Goal: Task Accomplishment & Management: Manage account settings

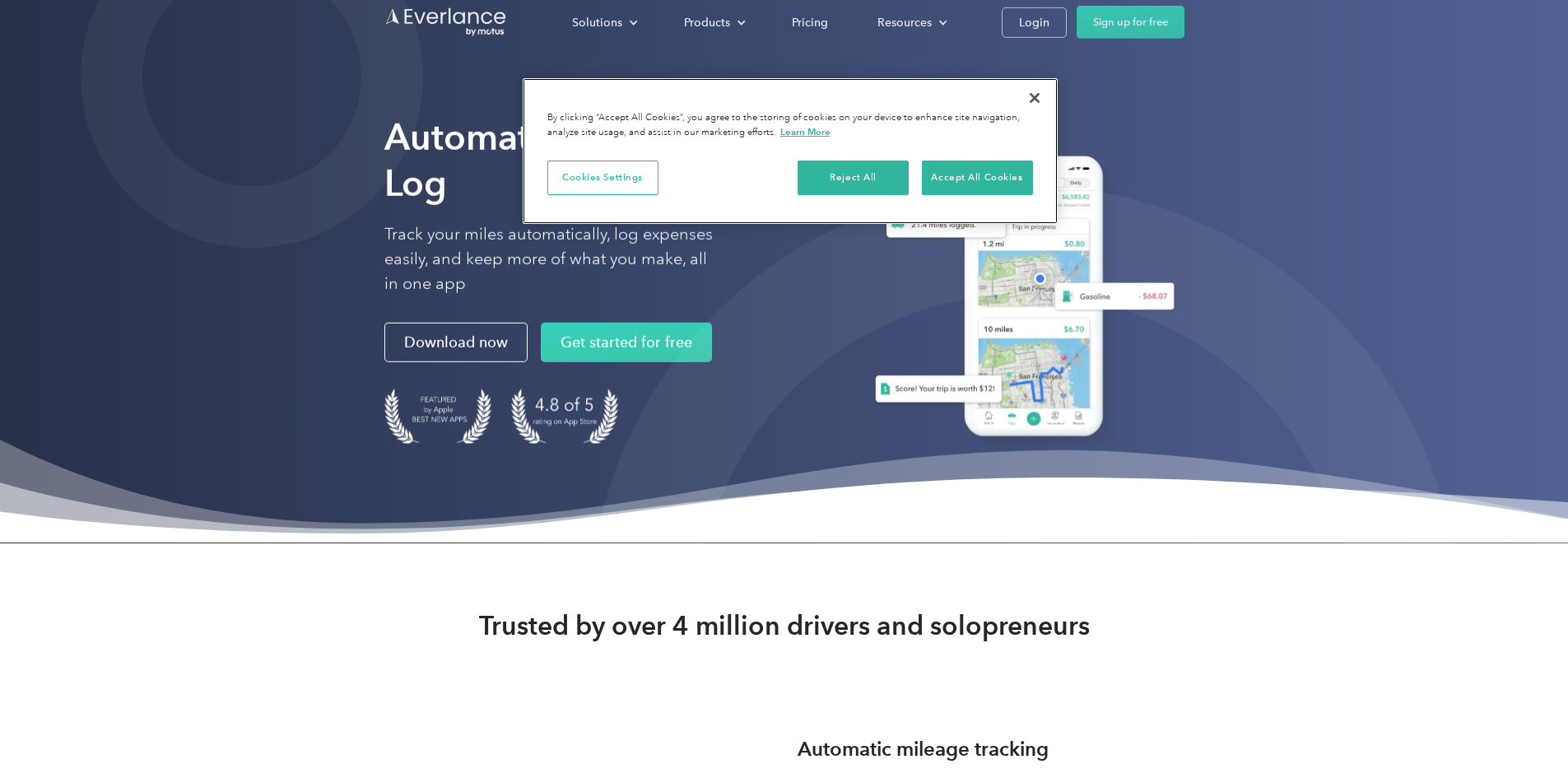
click at [1003, 158] on div "Cookies Settings Reject All Accept All Cookies" at bounding box center [790, 186] width 535 height 76
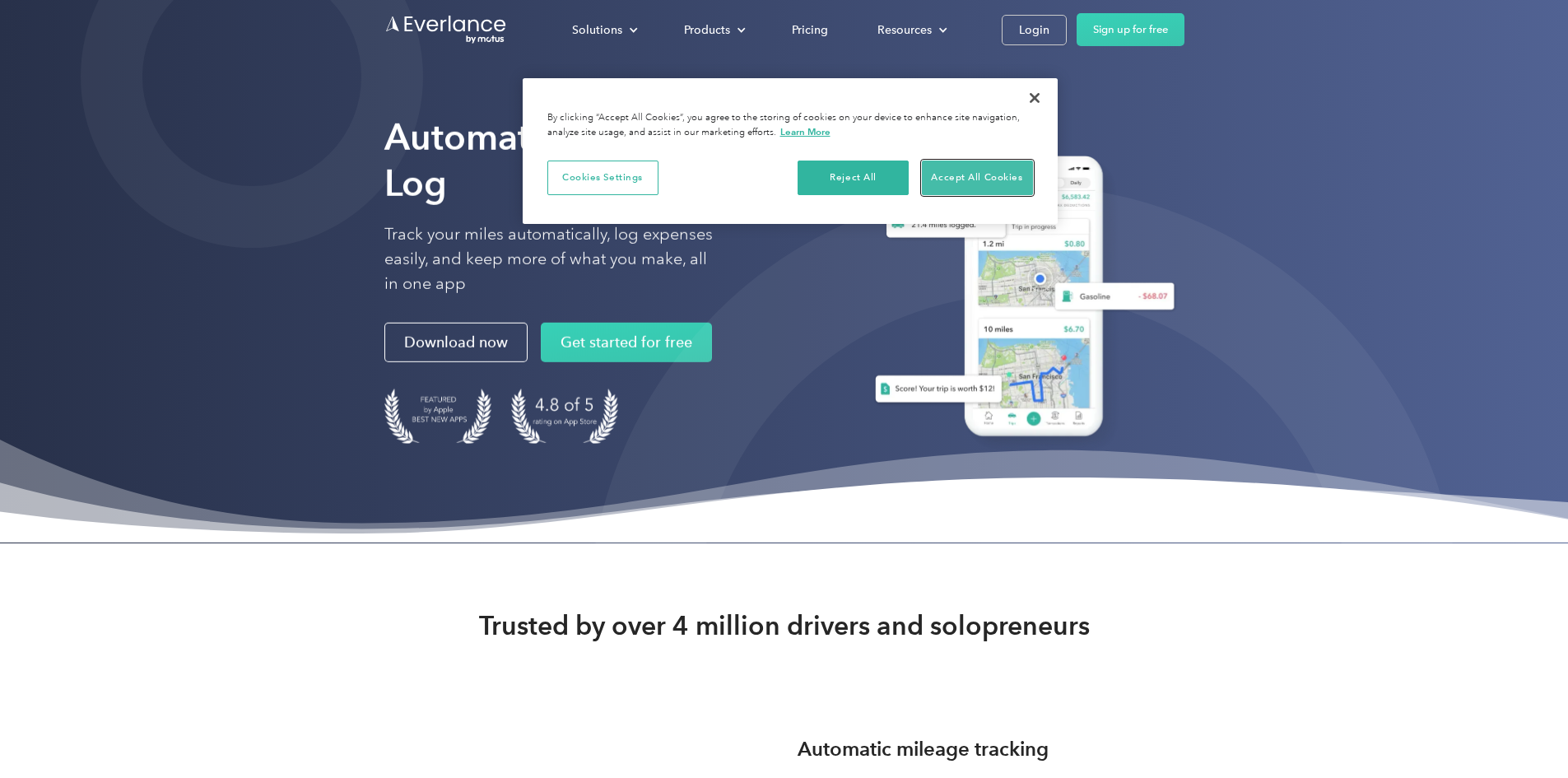
click at [987, 174] on button "Accept All Cookies" at bounding box center [978, 178] width 112 height 35
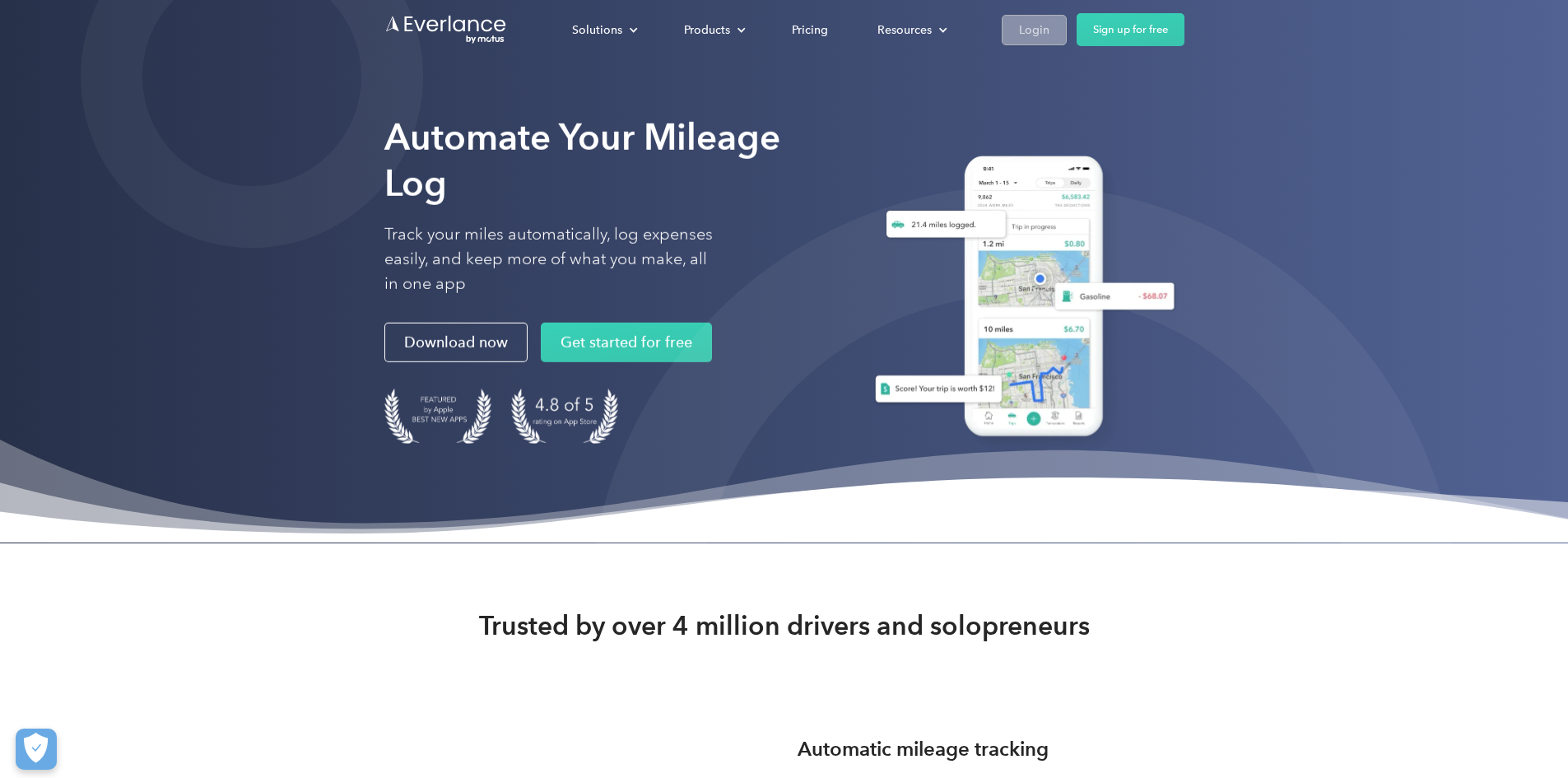
click at [1050, 28] on div "Login" at bounding box center [1035, 30] width 31 height 20
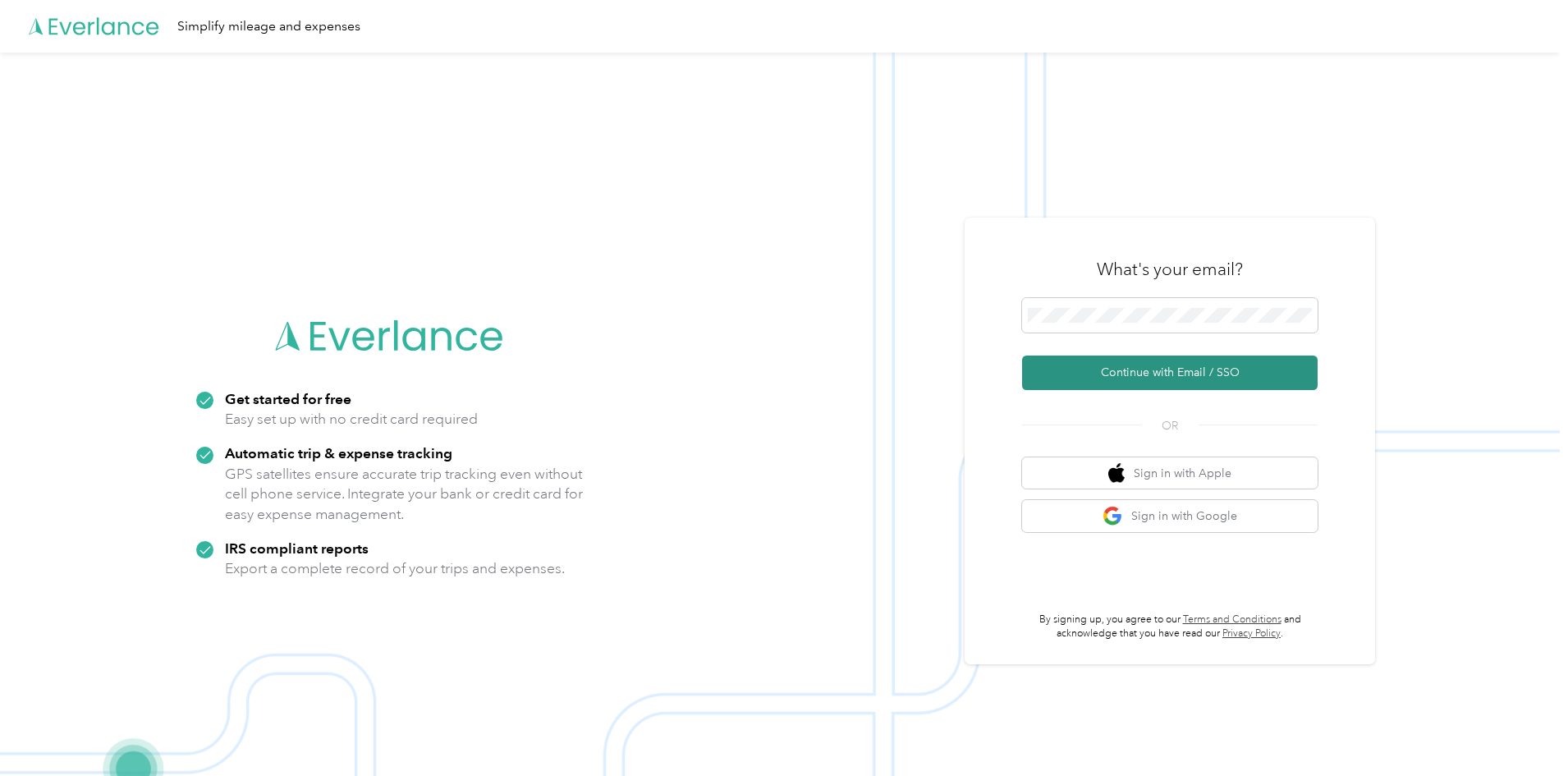
click at [1079, 372] on button "Continue with Email / SSO" at bounding box center [1170, 373] width 295 height 35
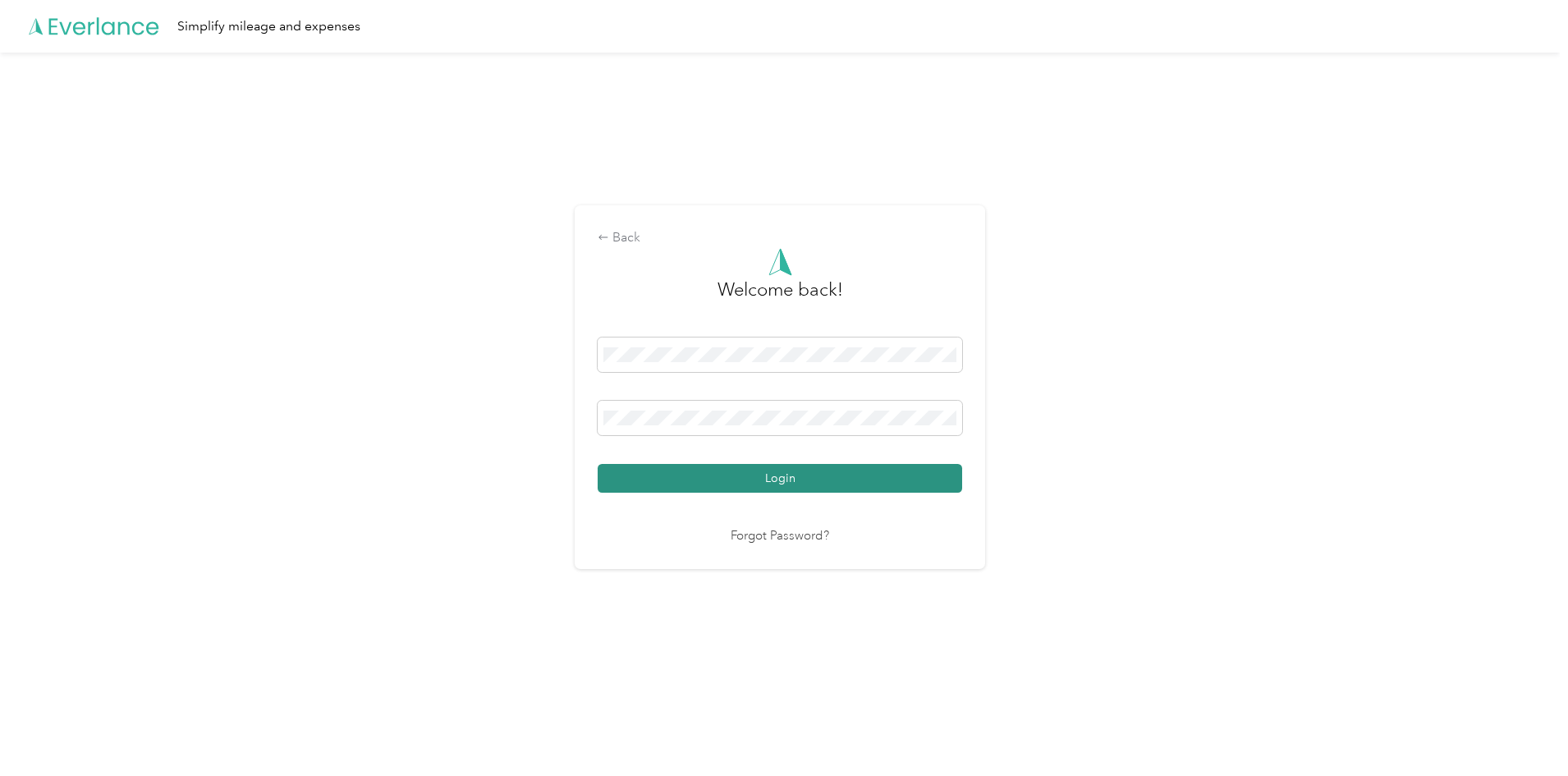
click at [726, 473] on button "Login" at bounding box center [780, 479] width 364 height 29
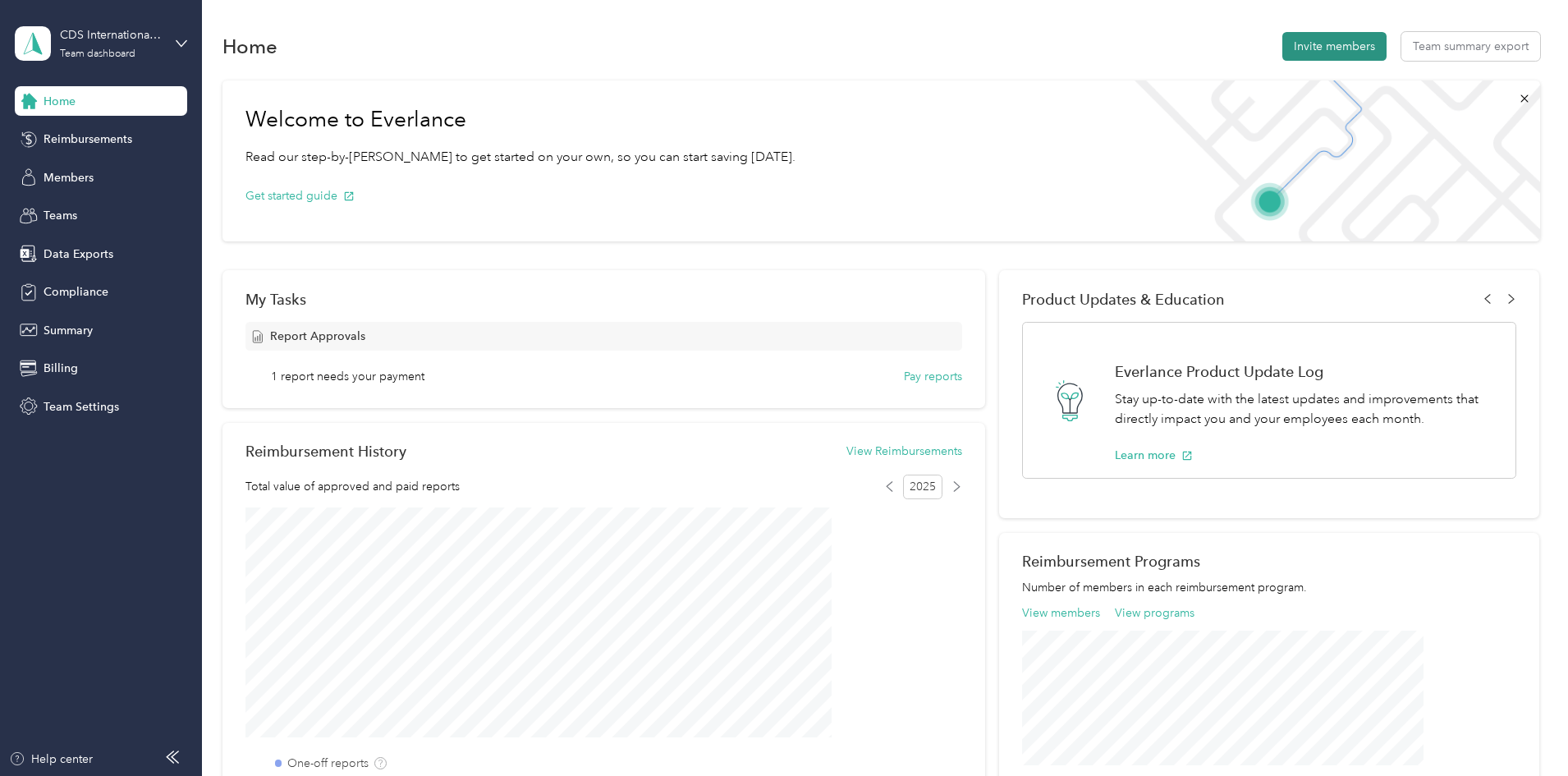
click at [1282, 50] on button "Invite members" at bounding box center [1334, 46] width 105 height 29
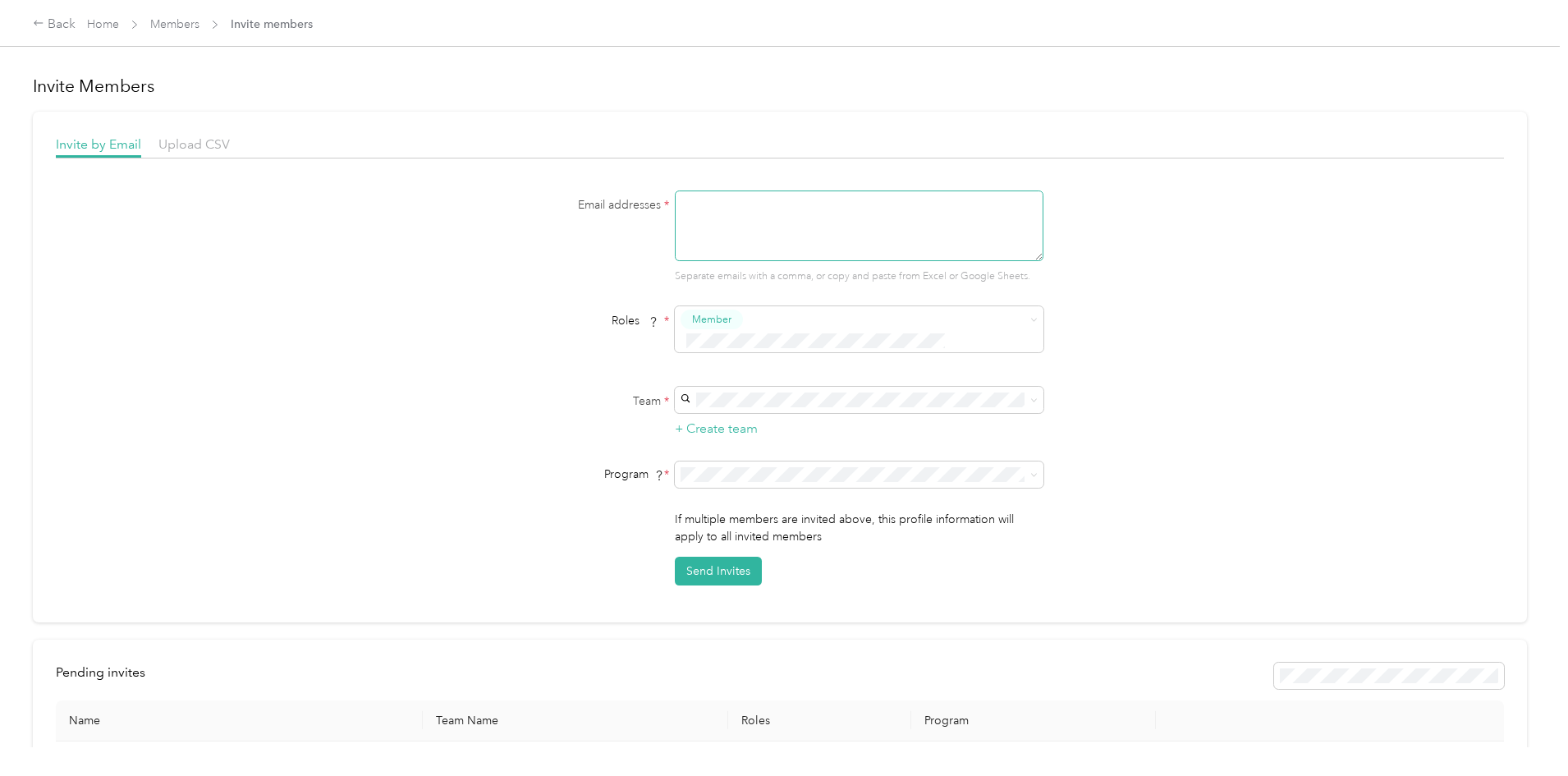
click at [687, 204] on textarea at bounding box center [859, 226] width 368 height 71
click at [703, 216] on textarea at bounding box center [859, 226] width 368 height 71
paste textarea "cwilliams@100linton.com"
click at [828, 202] on textarea "cwilliams@100linton.com," at bounding box center [859, 226] width 368 height 71
click at [823, 201] on textarea "cwilliams@100linton.com," at bounding box center [859, 226] width 368 height 71
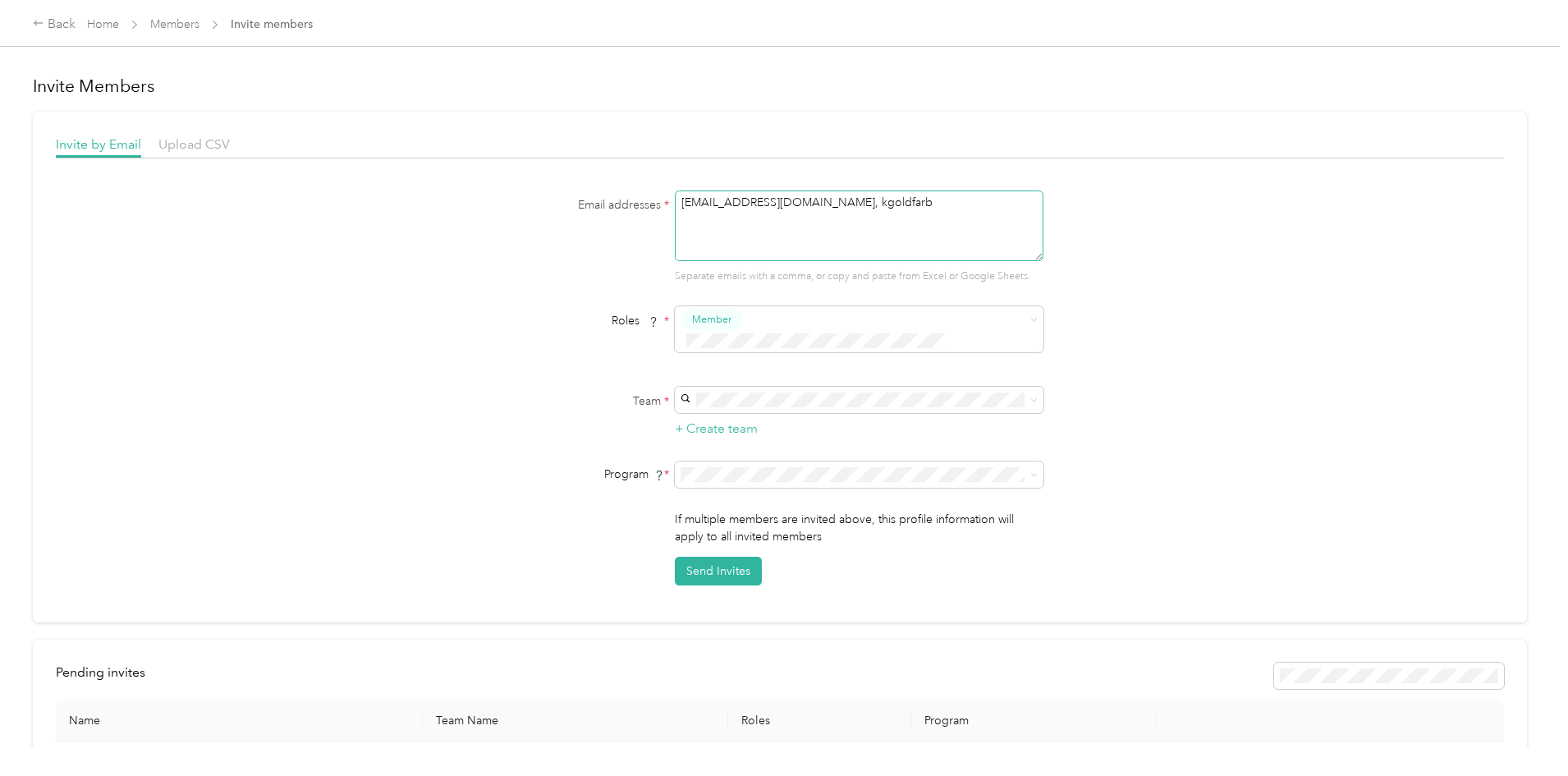
click at [868, 201] on textarea "cwilliams@100linton.com, kgoldfarb" at bounding box center [859, 226] width 368 height 71
drag, startPoint x: 700, startPoint y: 214, endPoint x: 709, endPoint y: 216, distance: 9.2
click at [700, 214] on textarea "cwilliams@100linton.com, kgoldfarb@cdrrealty.com, eric.levy@cdrrealty.com," at bounding box center [859, 226] width 368 height 71
click at [797, 216] on textarea "cwilliams@100linton.com, kgoldfarb@cdrrealty.com, elevy@cdrrealty.com," at bounding box center [859, 226] width 368 height 71
paste textarea "ncastro@cdrrealty.com"
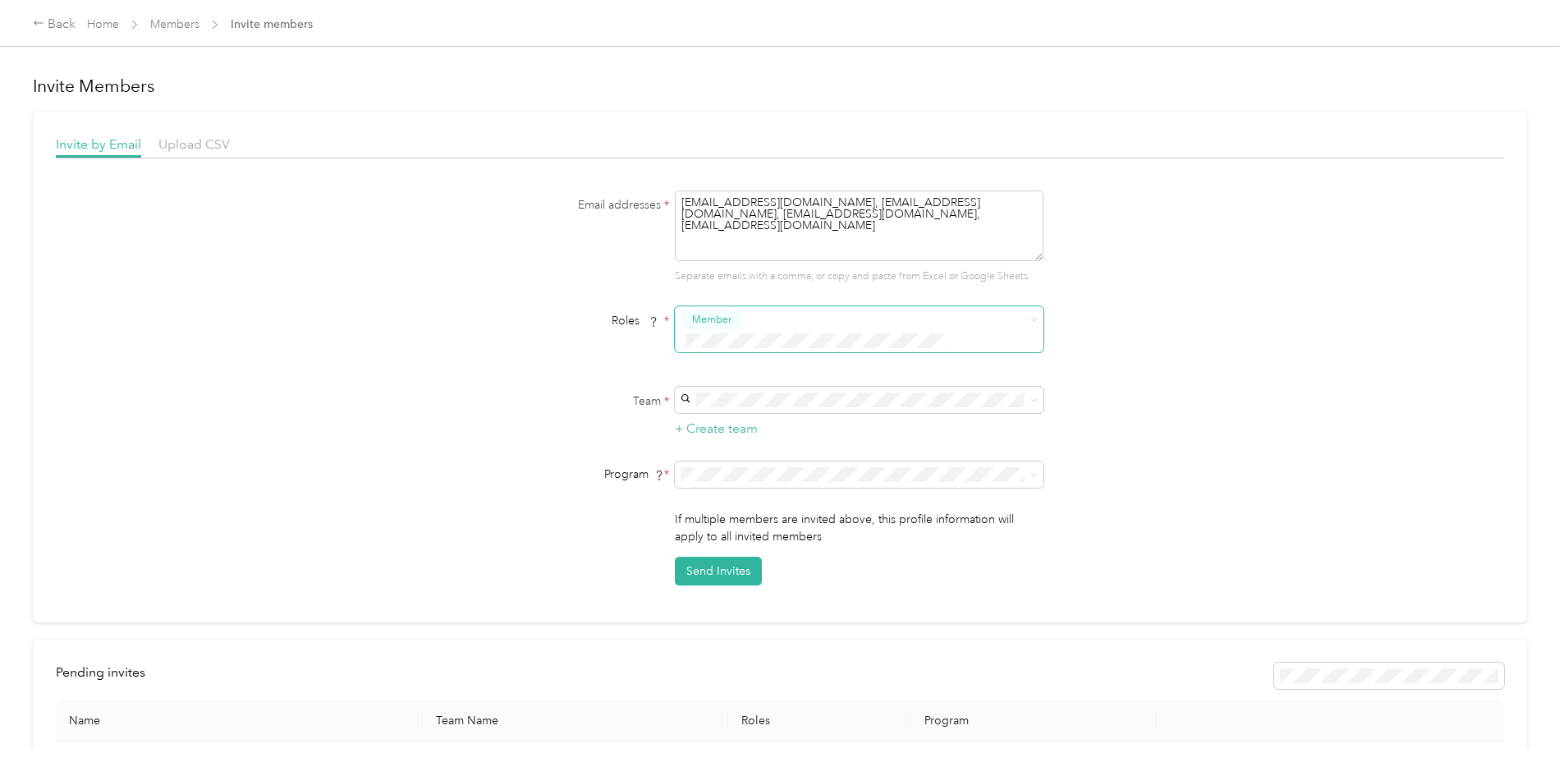
type textarea "cwilliams@100linton.com, kgoldfarb@cdrrealty.com, elevy@cdrrealty.com, ncastro@…"
click at [940, 333] on span at bounding box center [849, 341] width 336 height 17
click at [733, 344] on span "Member" at bounding box center [714, 345] width 39 height 14
click at [1034, 396] on icon at bounding box center [1034, 400] width 8 height 8
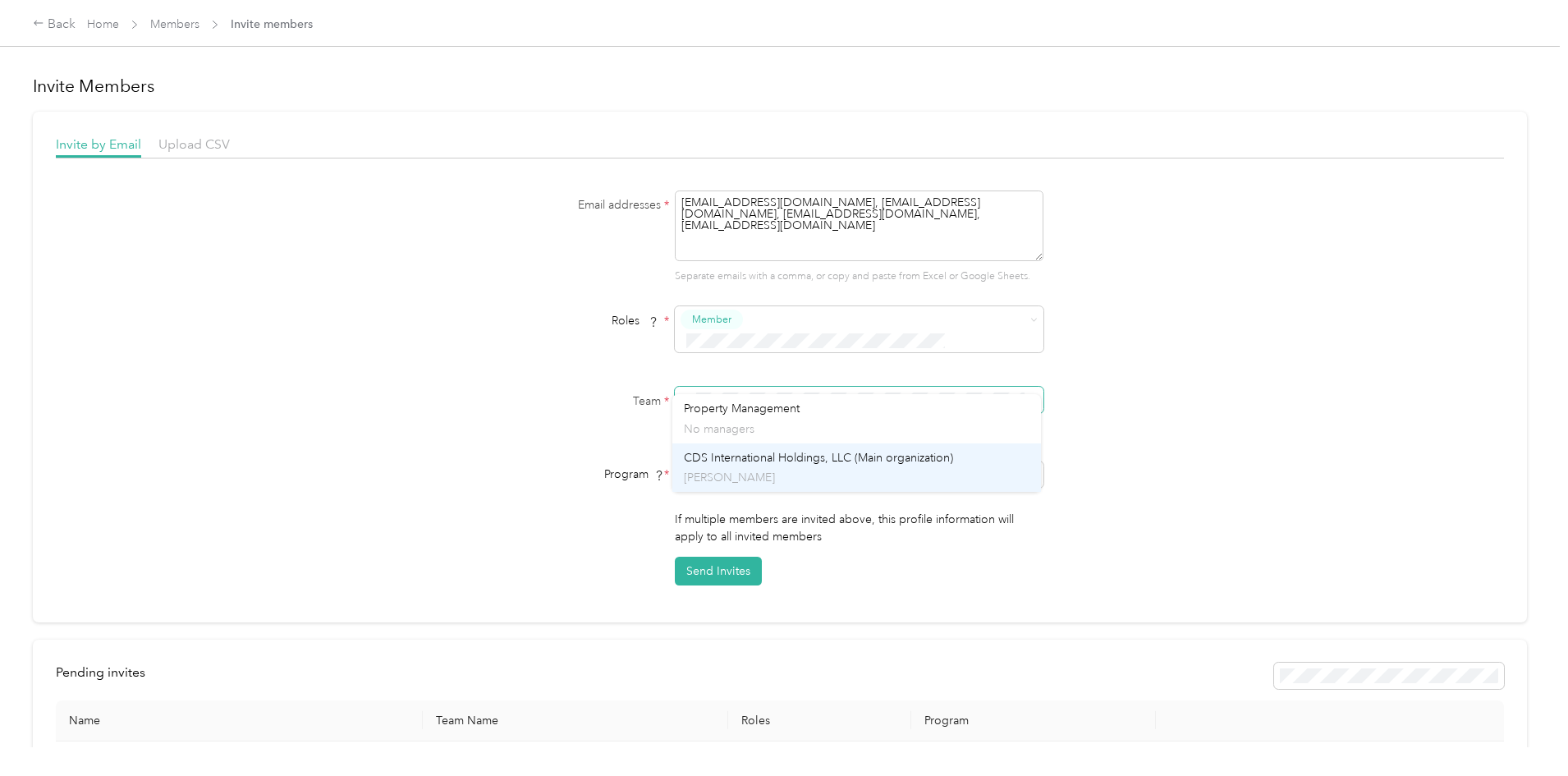
click at [829, 453] on span "CDS International Holdings, LLC (Main organization)" at bounding box center [818, 458] width 269 height 14
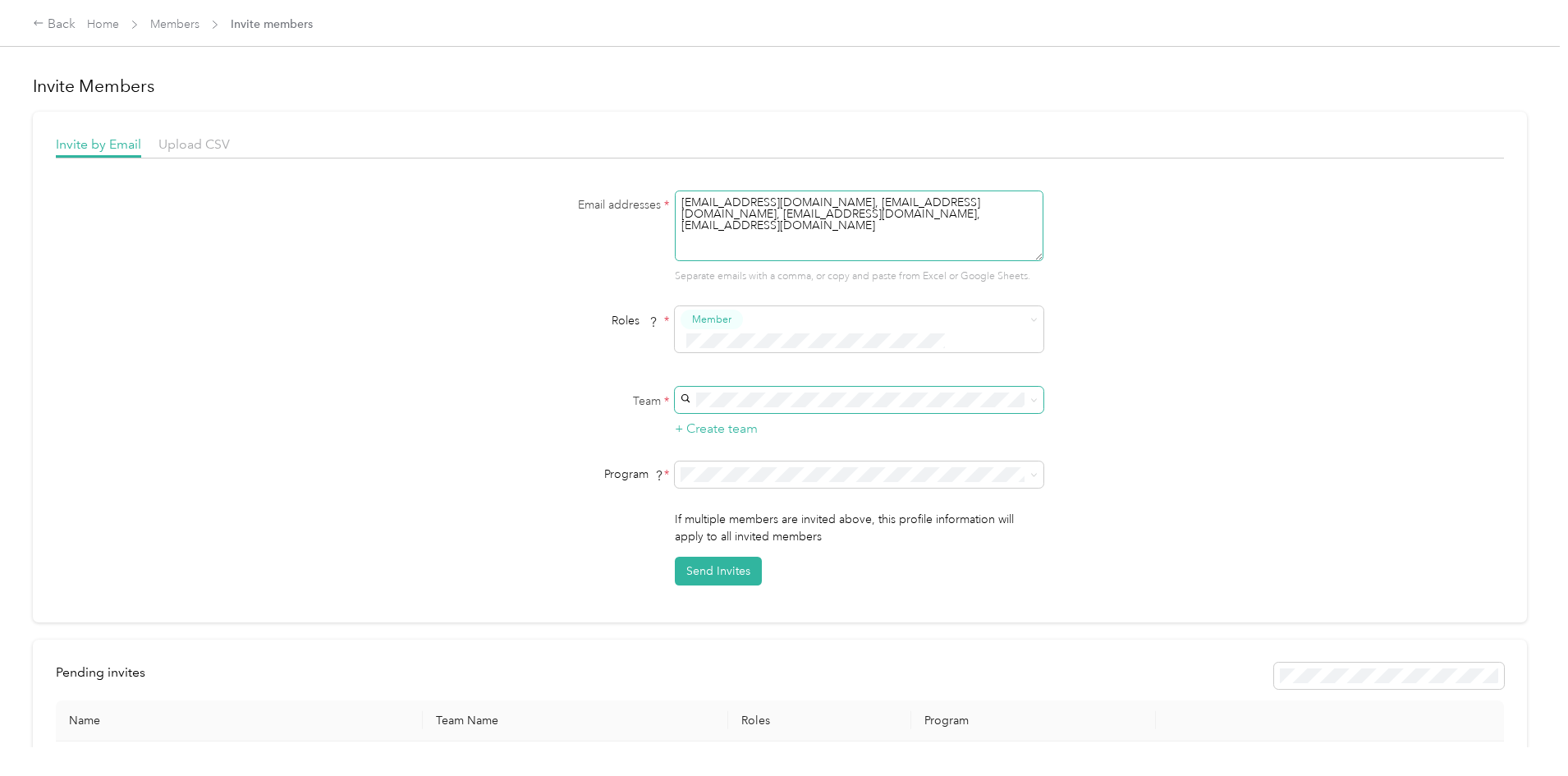
drag, startPoint x: 906, startPoint y: 214, endPoint x: 681, endPoint y: 203, distance: 225.3
click at [681, 203] on textarea "cwilliams@100linton.com, kgoldfarb@cdrrealty.com, elevy@cdrrealty.com, ncastro@…" at bounding box center [859, 226] width 368 height 71
click at [76, 21] on div "Back" at bounding box center [54, 24] width 43 height 20
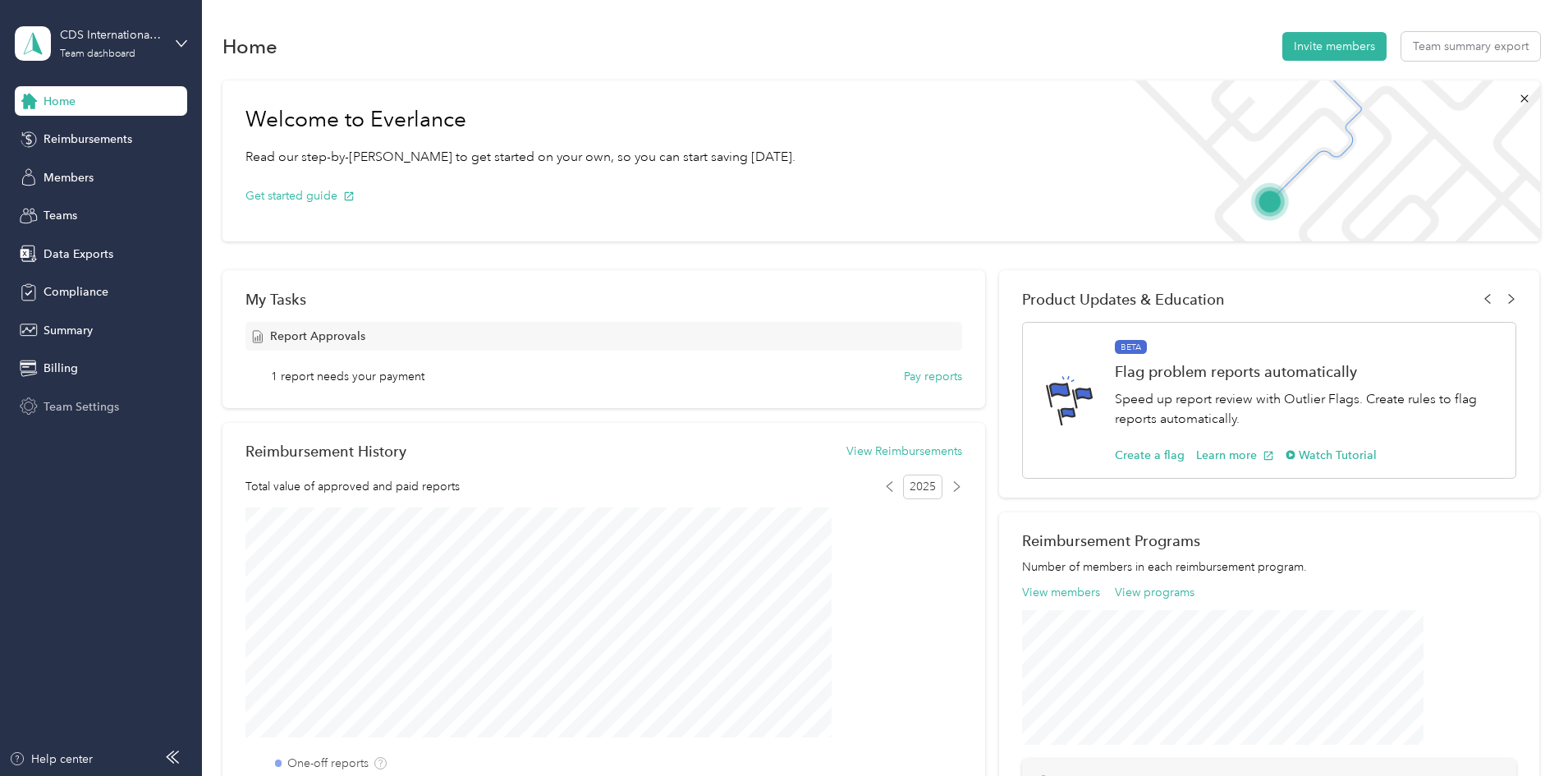
click at [75, 406] on span "Team Settings" at bounding box center [81, 407] width 76 height 17
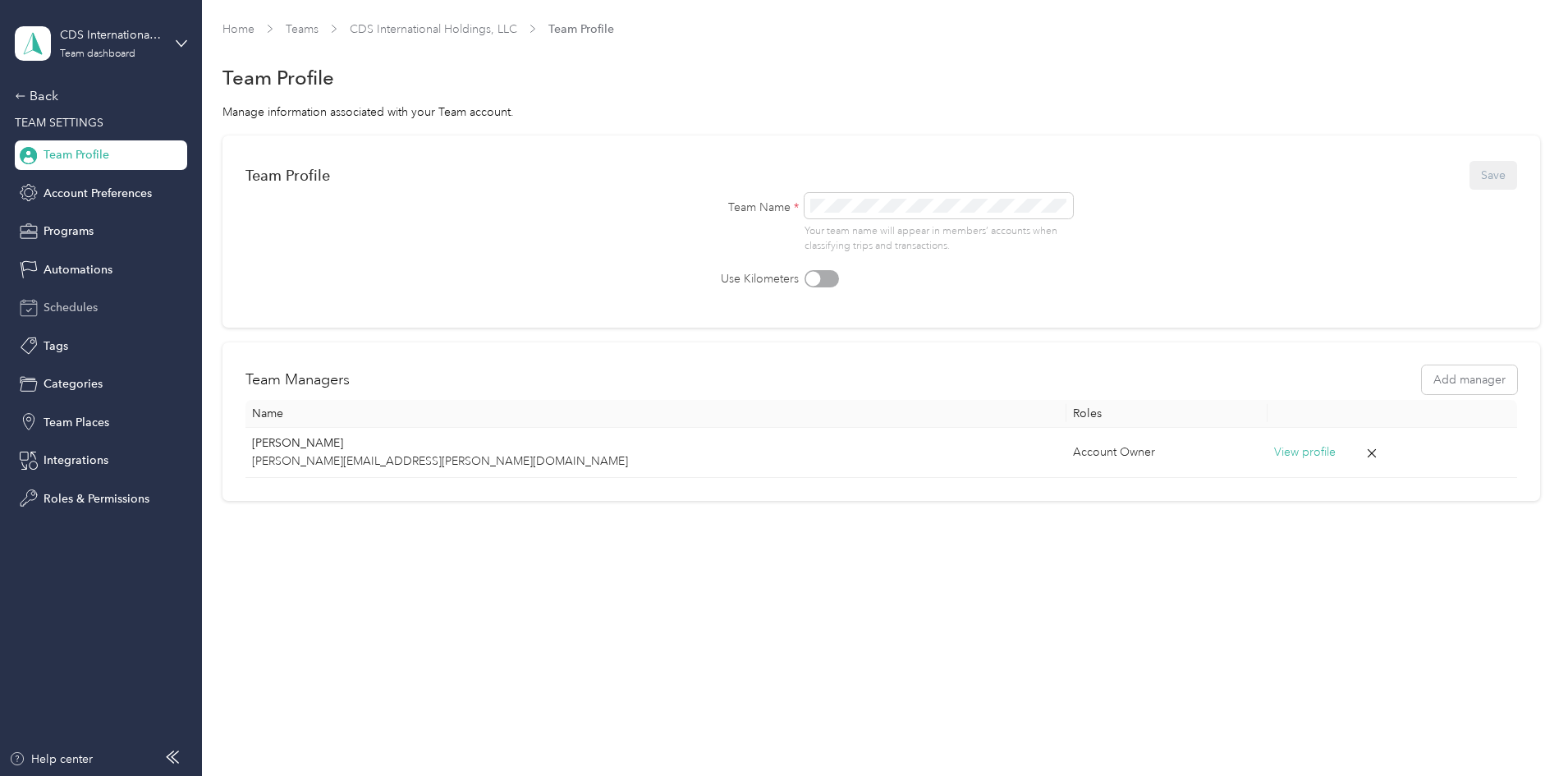
click at [83, 308] on span "Schedules" at bounding box center [70, 308] width 54 height 17
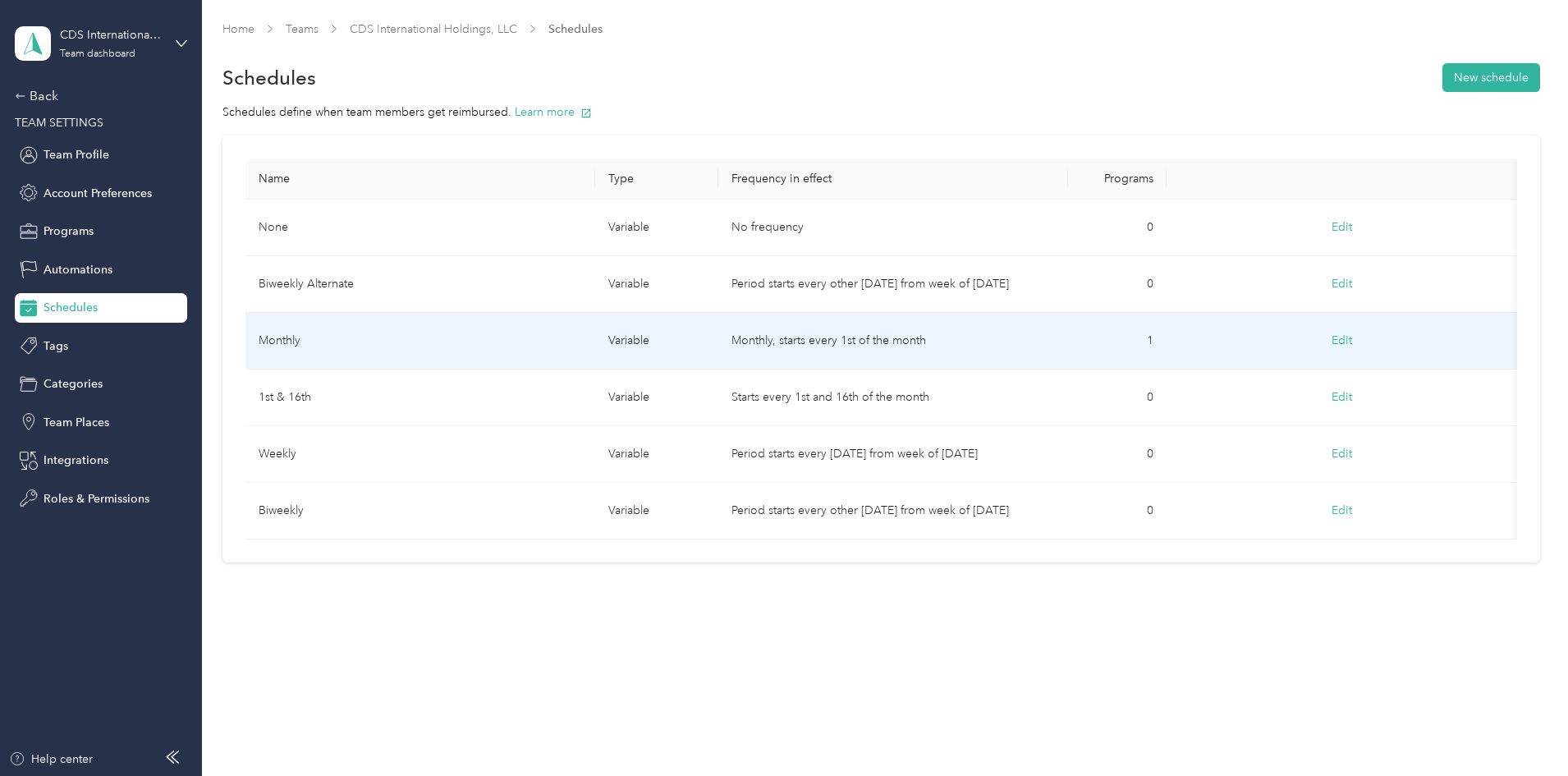
click at [1320, 338] on button "Edit" at bounding box center [1341, 341] width 43 height 30
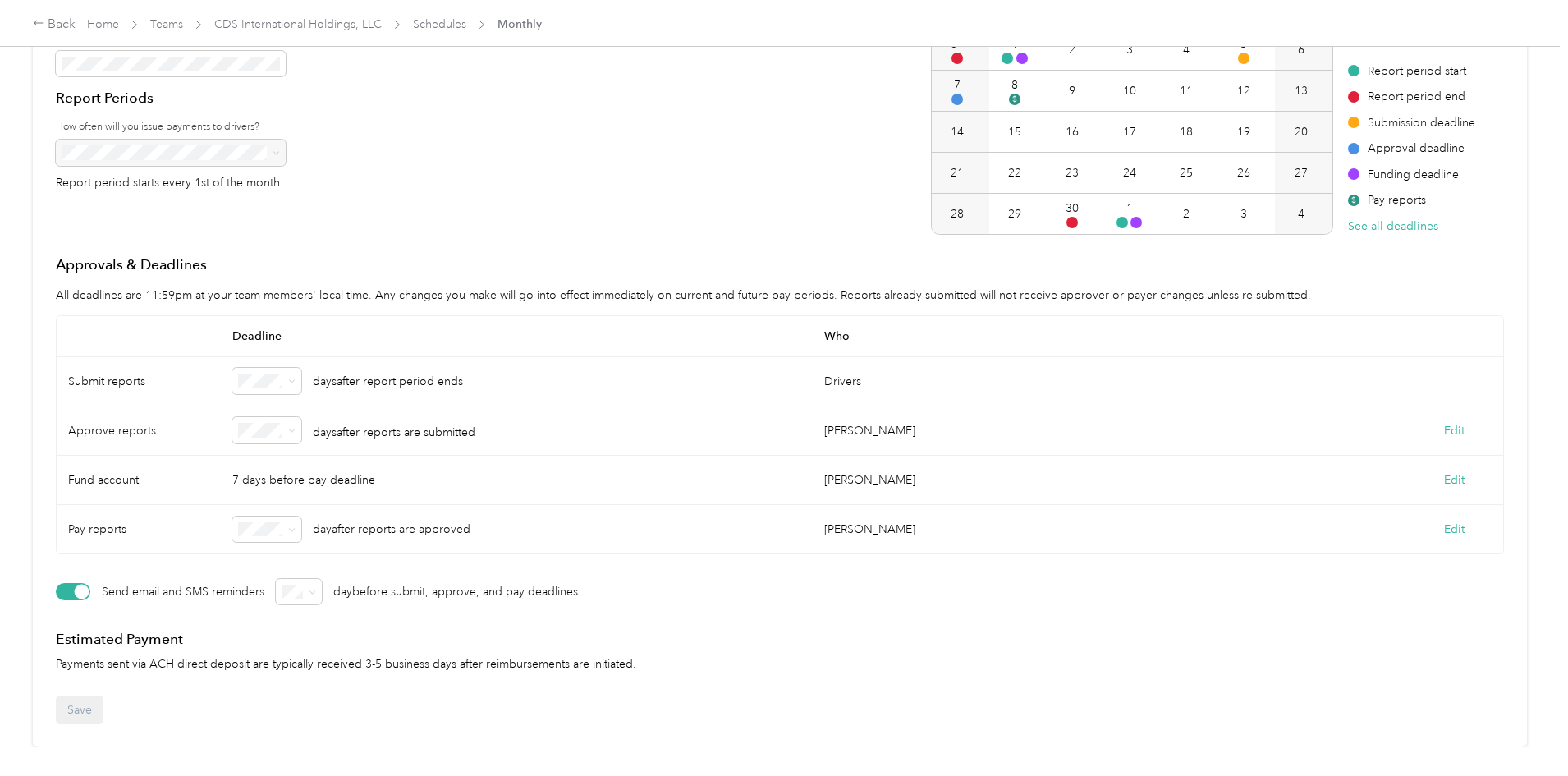
scroll to position [247, 0]
click at [76, 25] on div "Back" at bounding box center [54, 24] width 43 height 20
